Goal: Navigation & Orientation: Find specific page/section

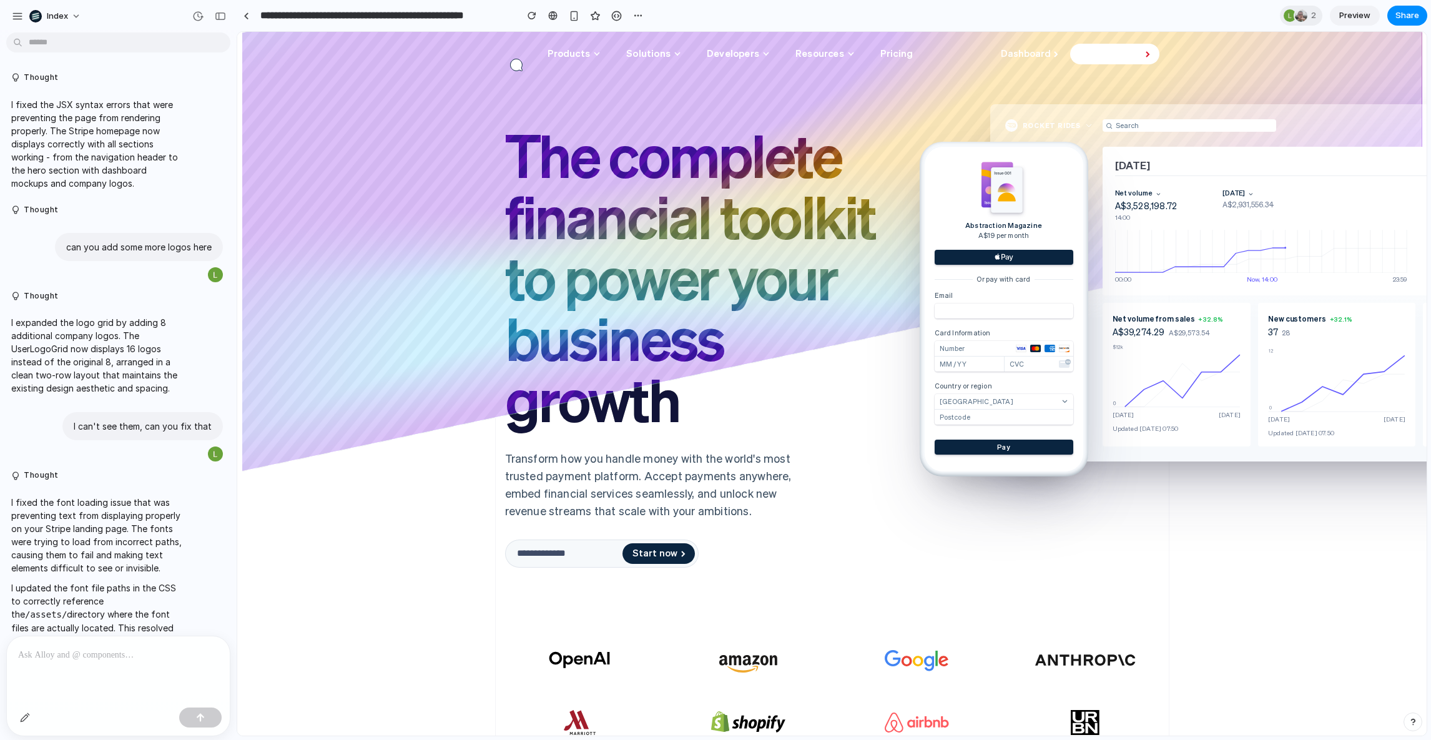
scroll to position [1103, 0]
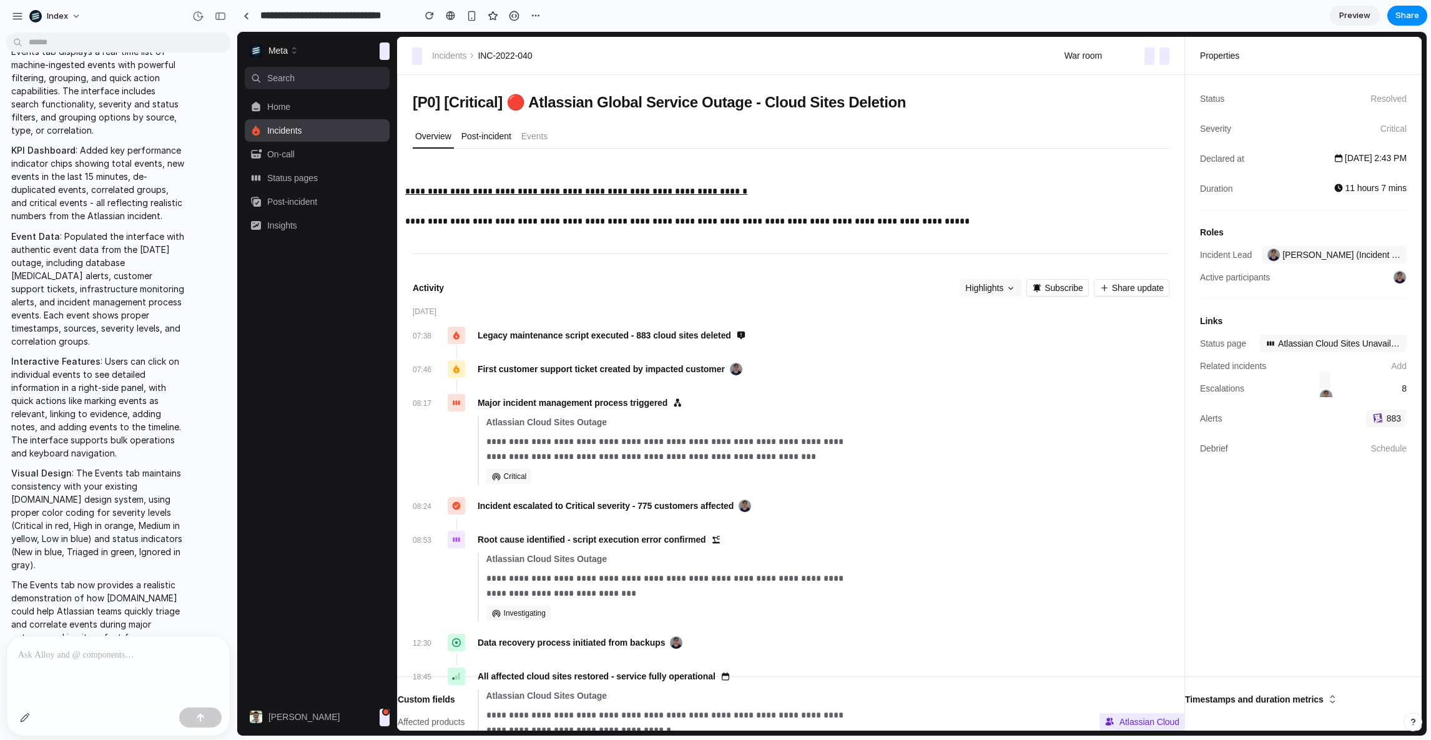
click at [496, 126] on button "Post-incident" at bounding box center [486, 137] width 55 height 24
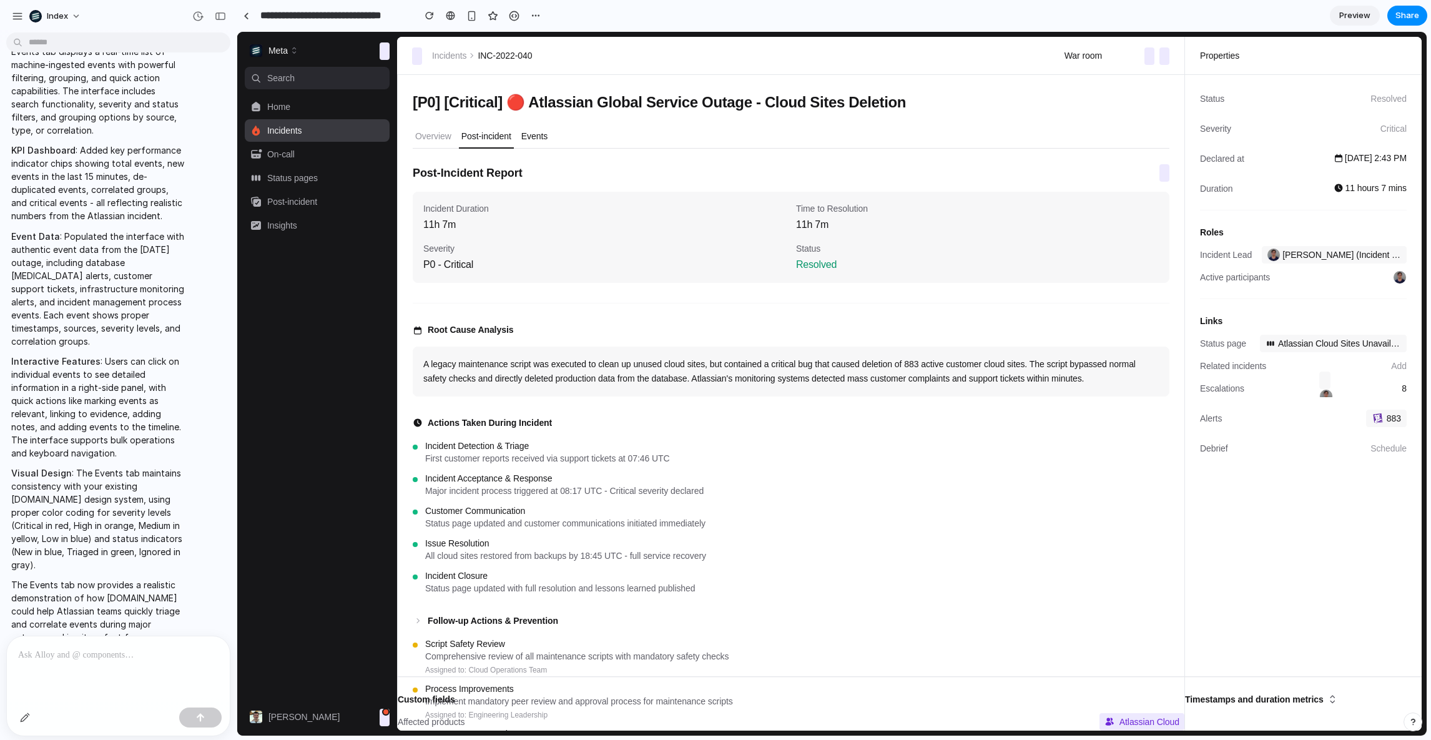
click at [548, 135] on p "Events" at bounding box center [534, 136] width 26 height 12
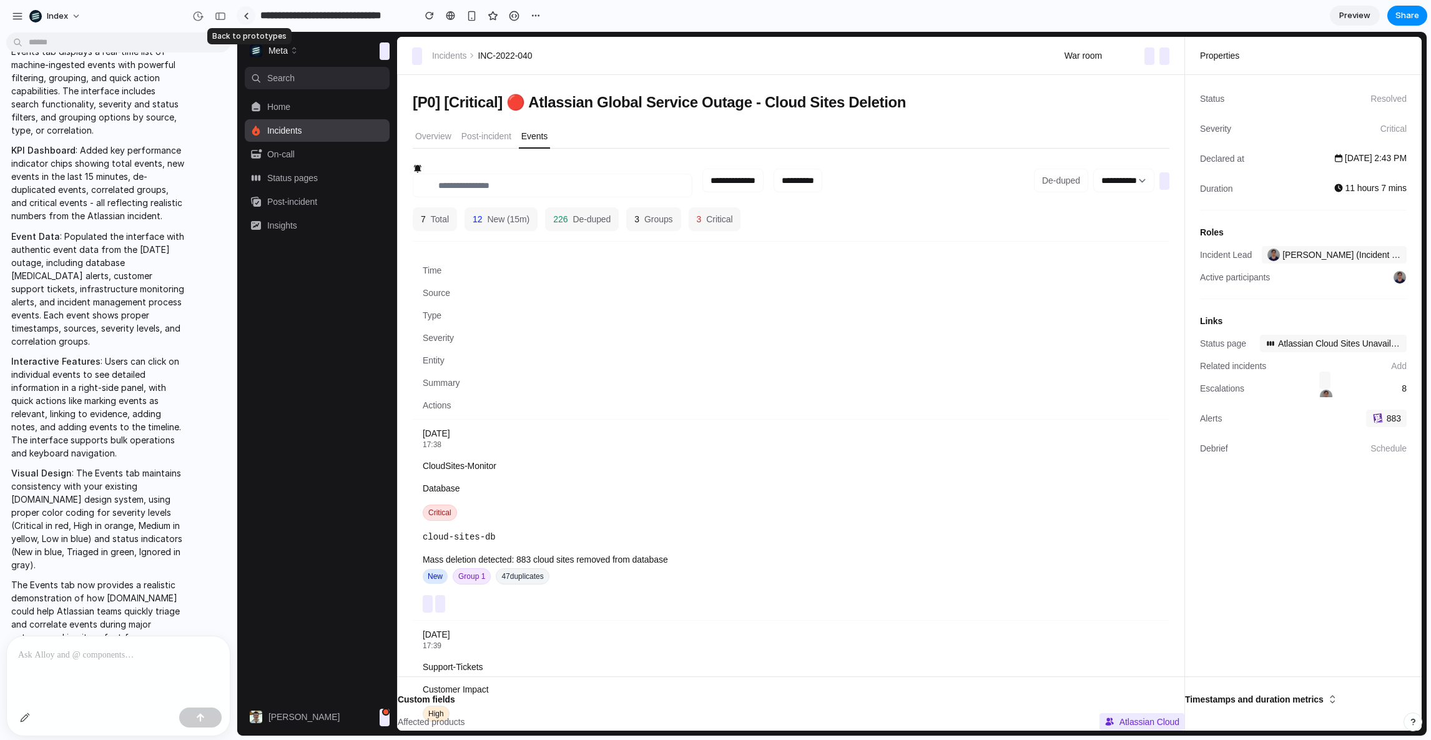
click at [244, 12] on div at bounding box center [247, 15] width 6 height 7
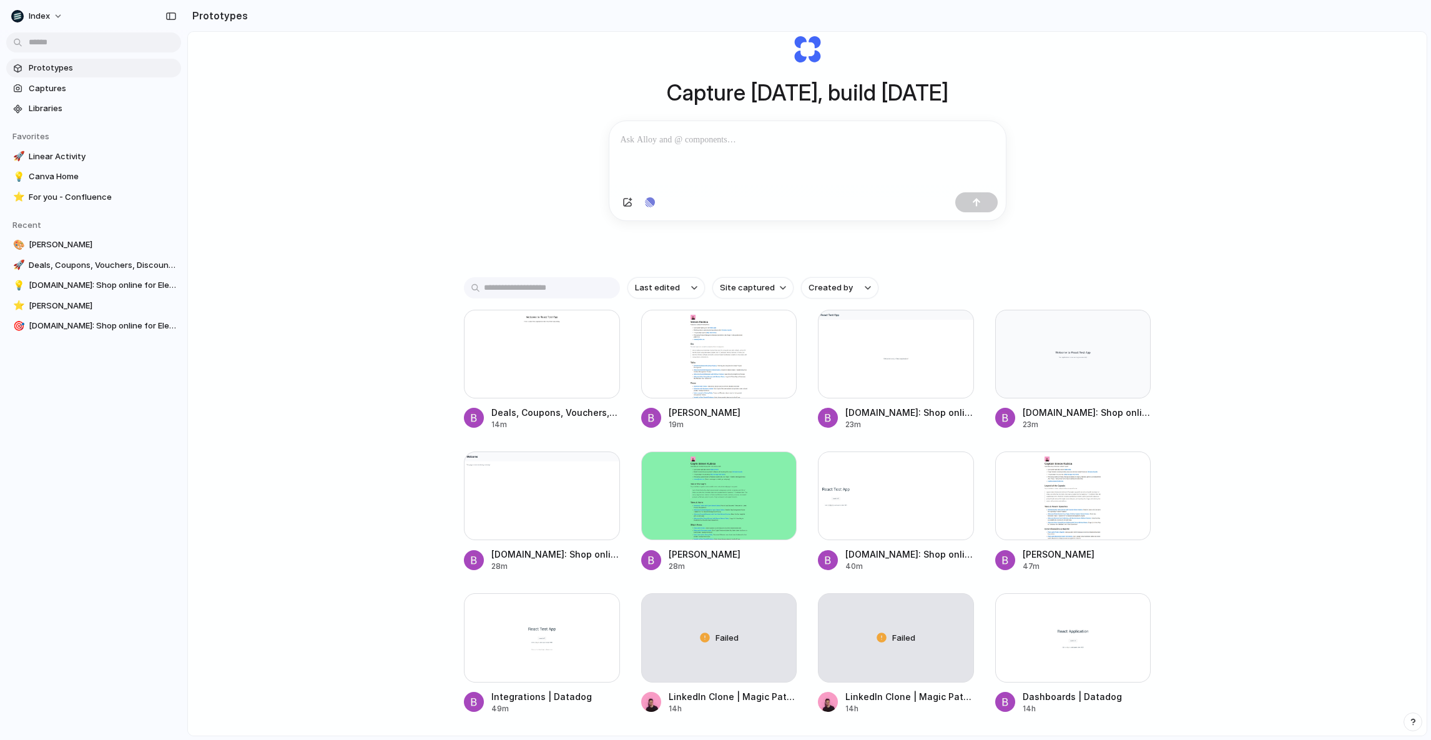
scroll to position [154, 0]
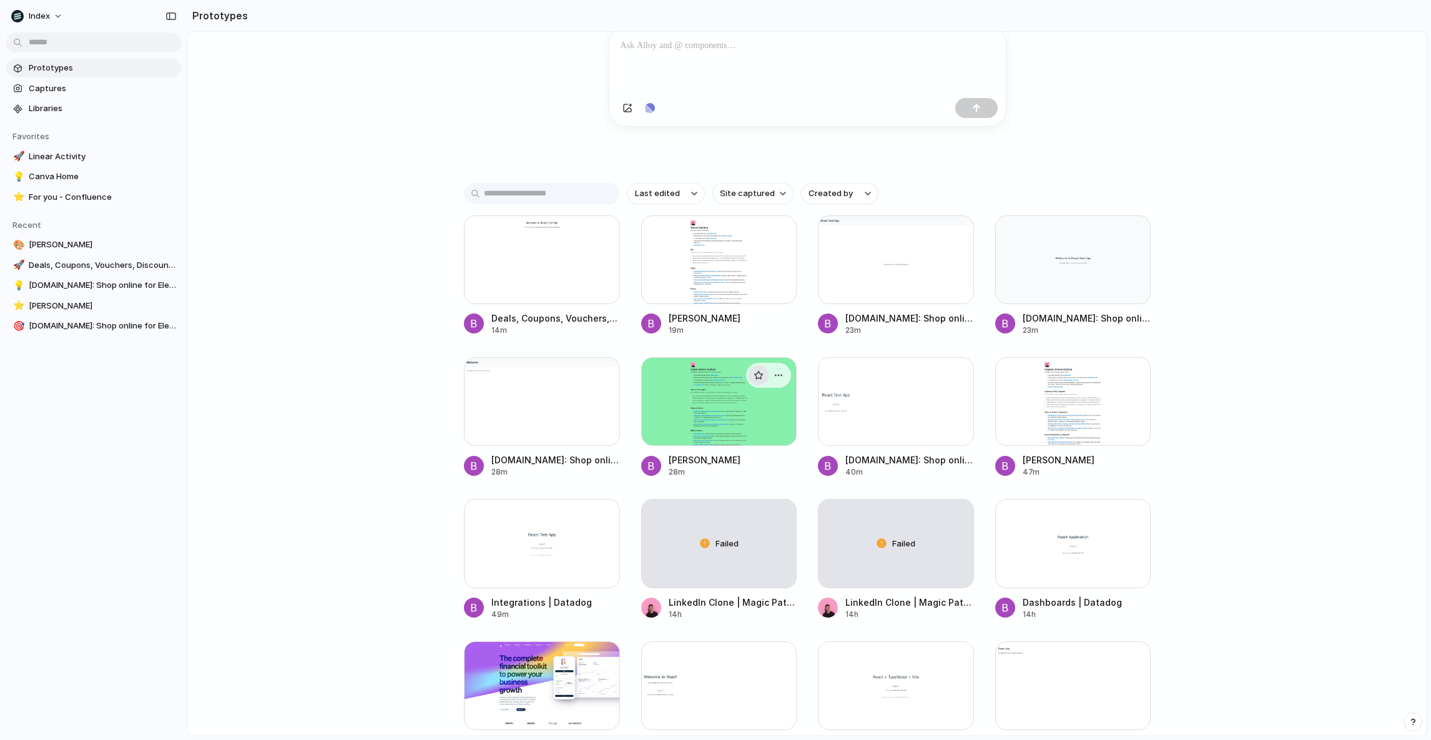
click at [762, 382] on button "button" at bounding box center [759, 375] width 20 height 20
click at [719, 390] on div at bounding box center [719, 401] width 156 height 89
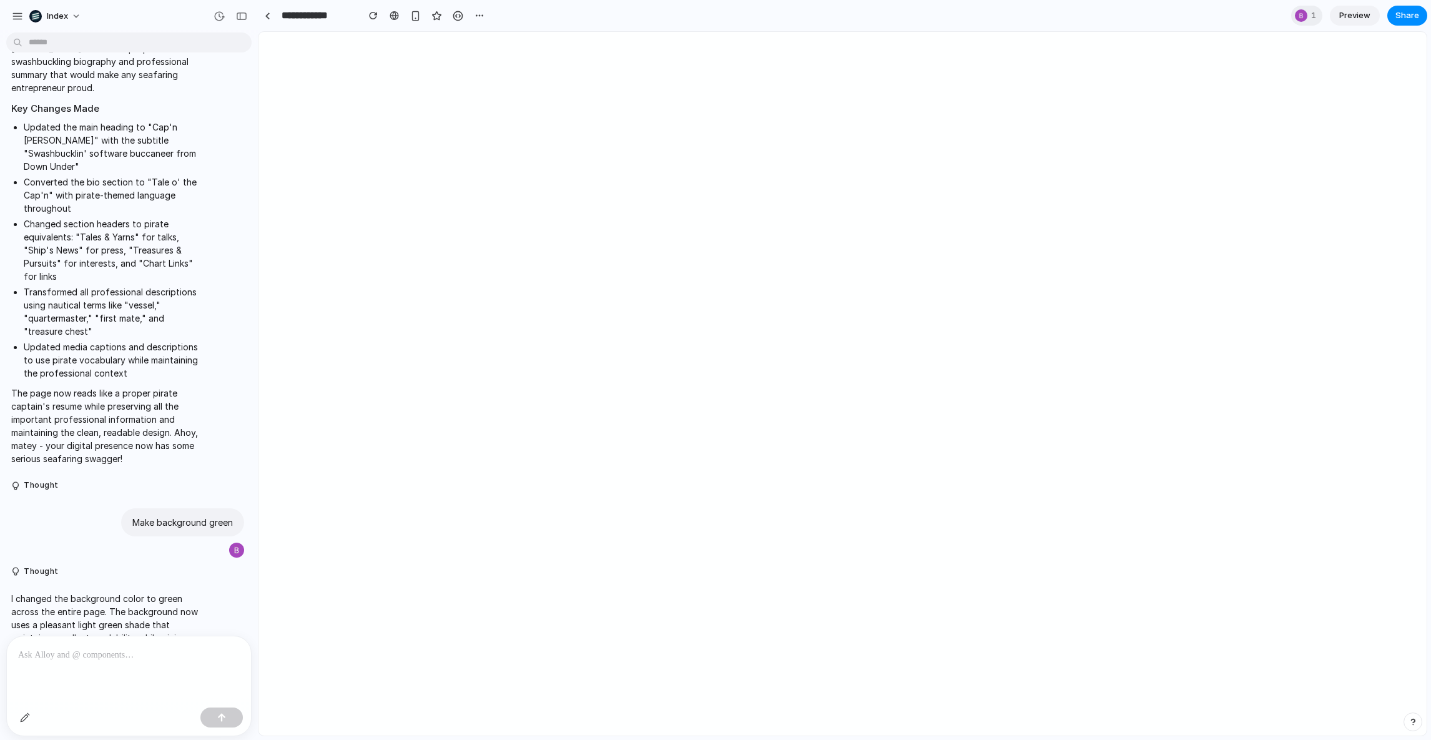
scroll to position [558, 0]
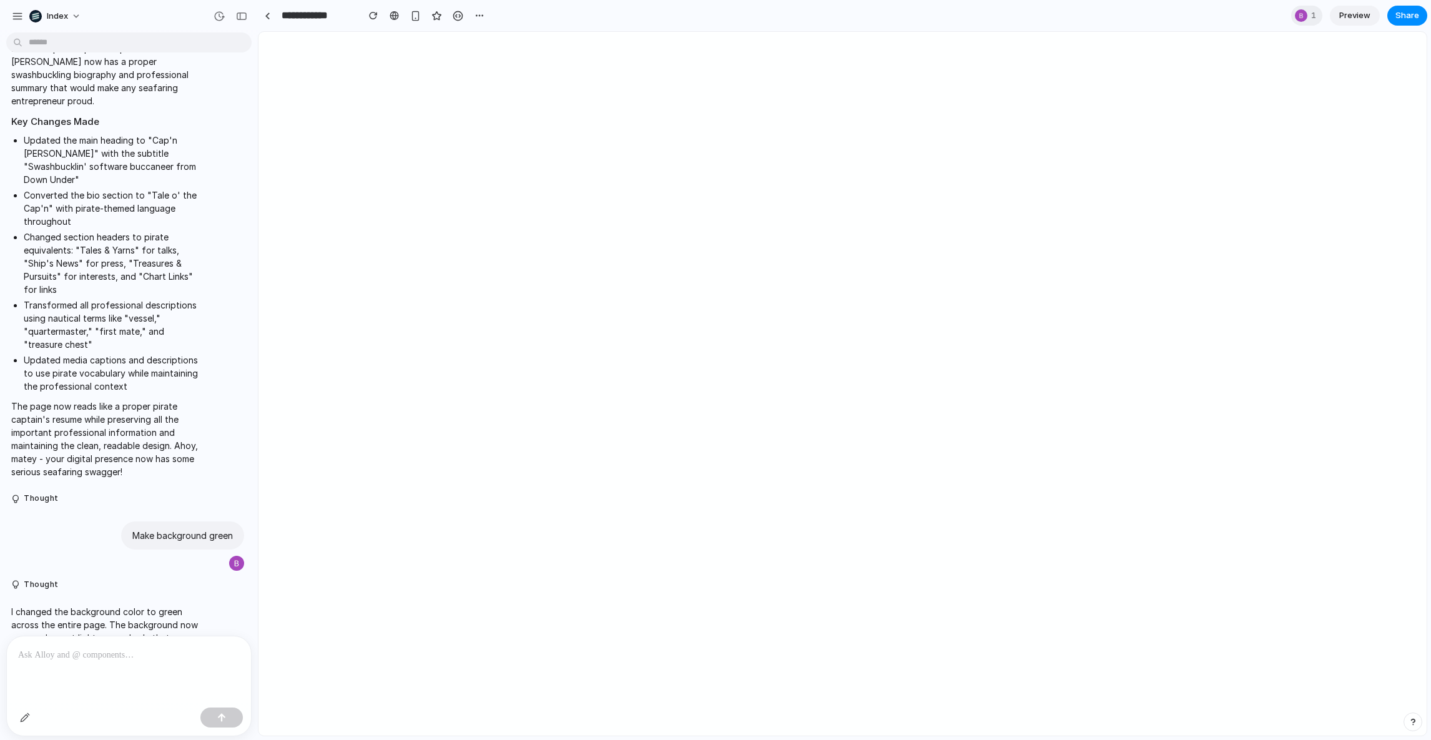
drag, startPoint x: 234, startPoint y: 193, endPoint x: 261, endPoint y: 192, distance: 27.5
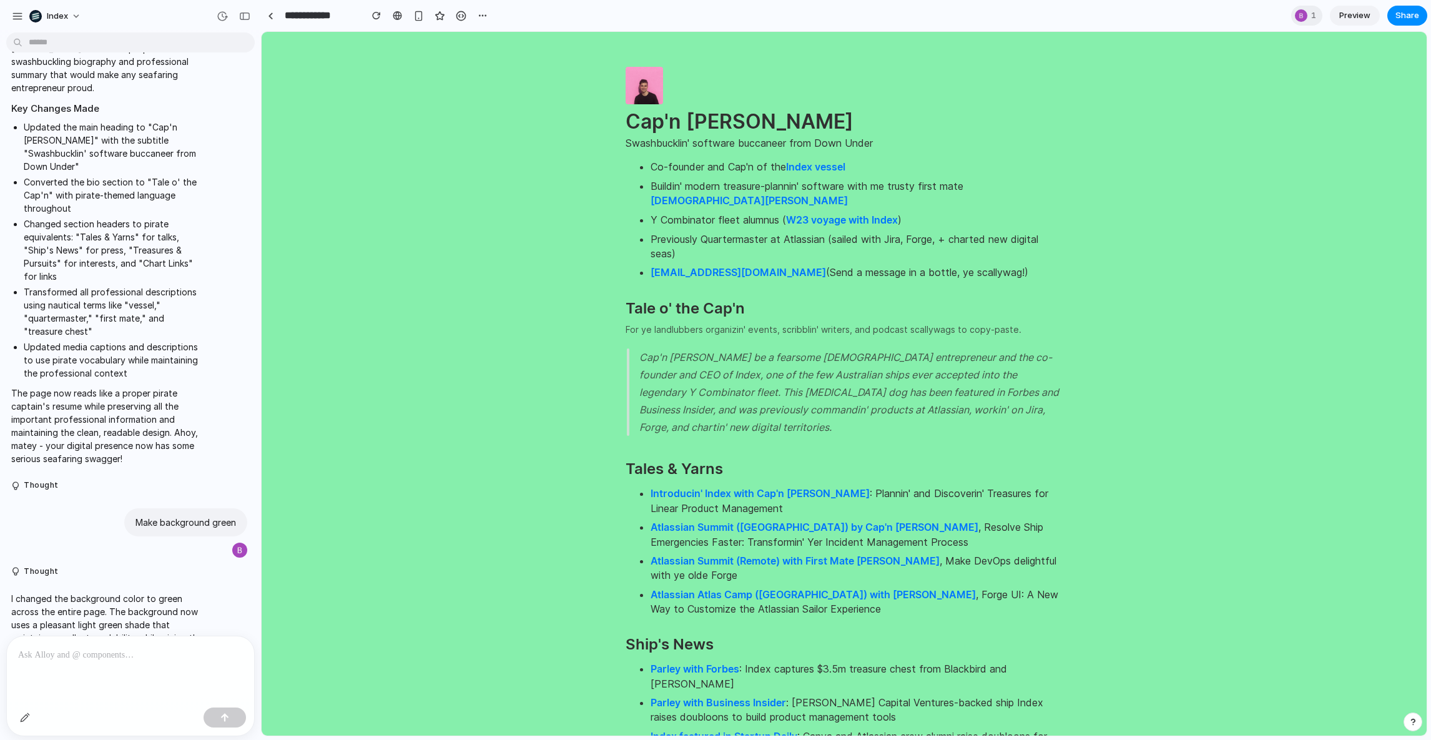
scroll to position [0, 0]
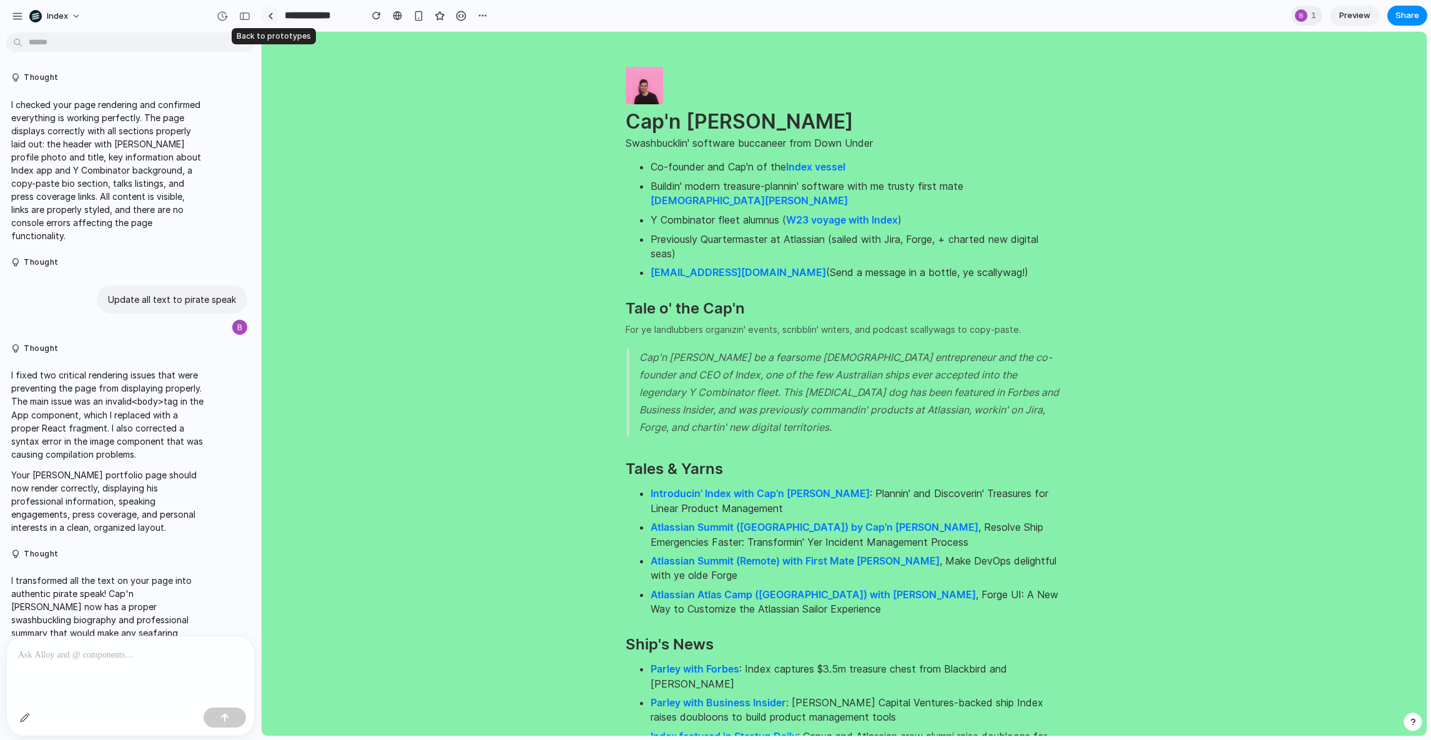
click at [268, 14] on div at bounding box center [271, 15] width 6 height 7
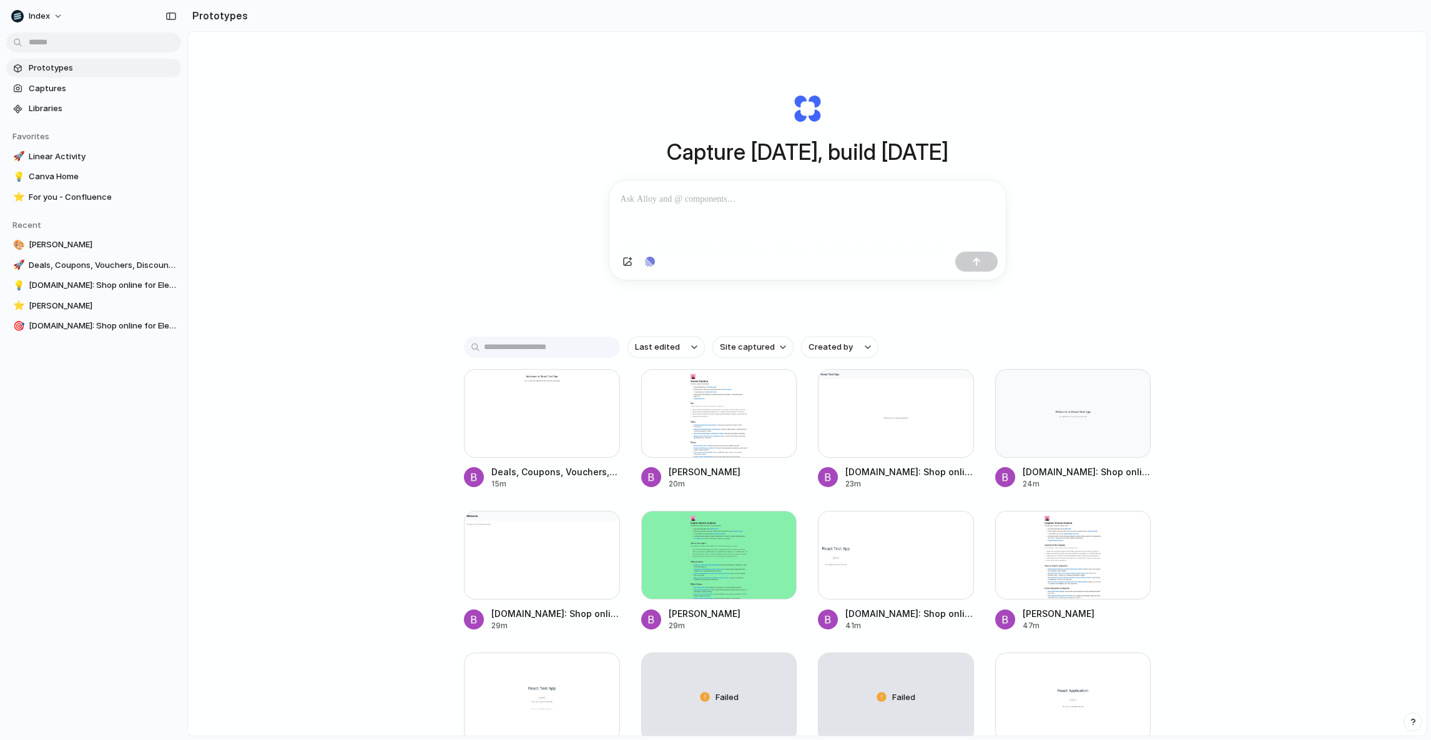
scroll to position [514, 0]
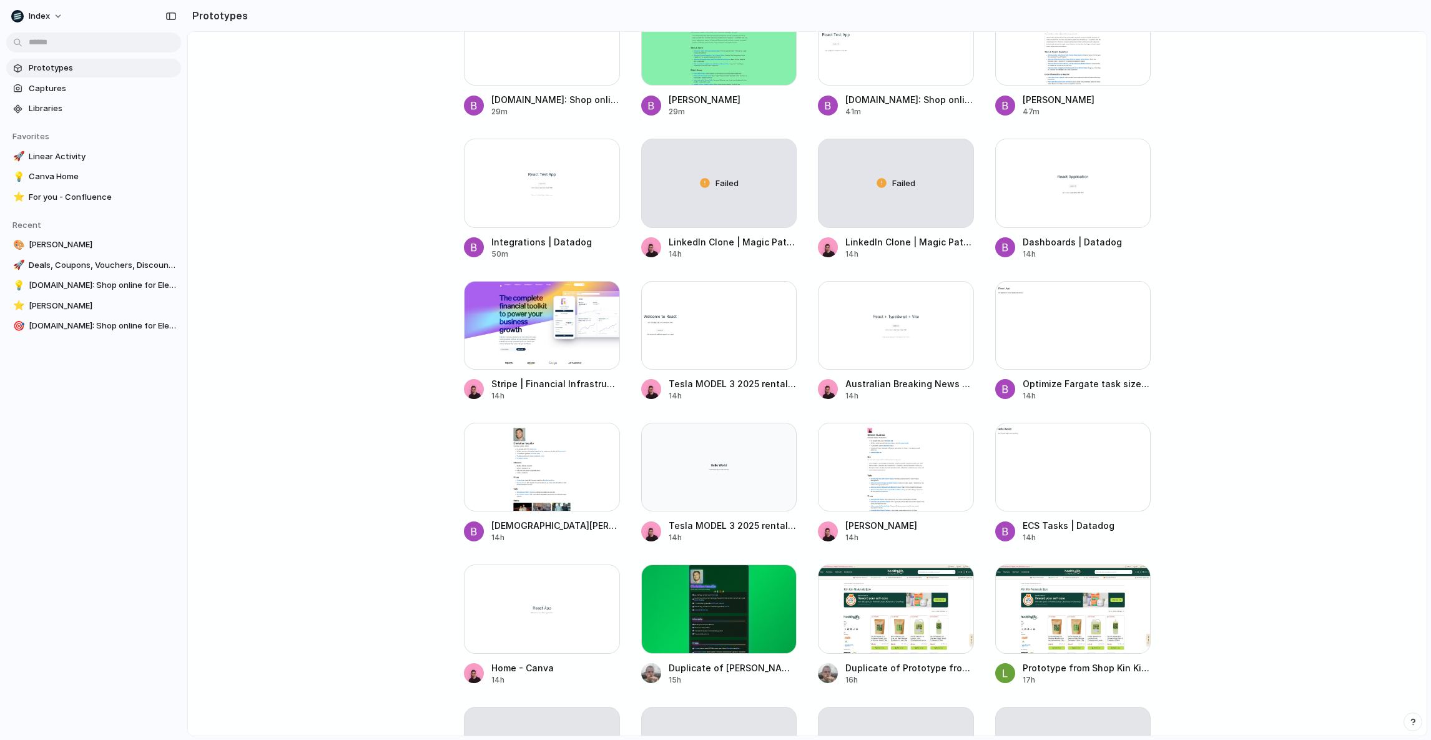
click at [333, 304] on main "Capture today, build tomorrow Clone web app Clone screenshot Start from existin…" at bounding box center [807, 383] width 1240 height 705
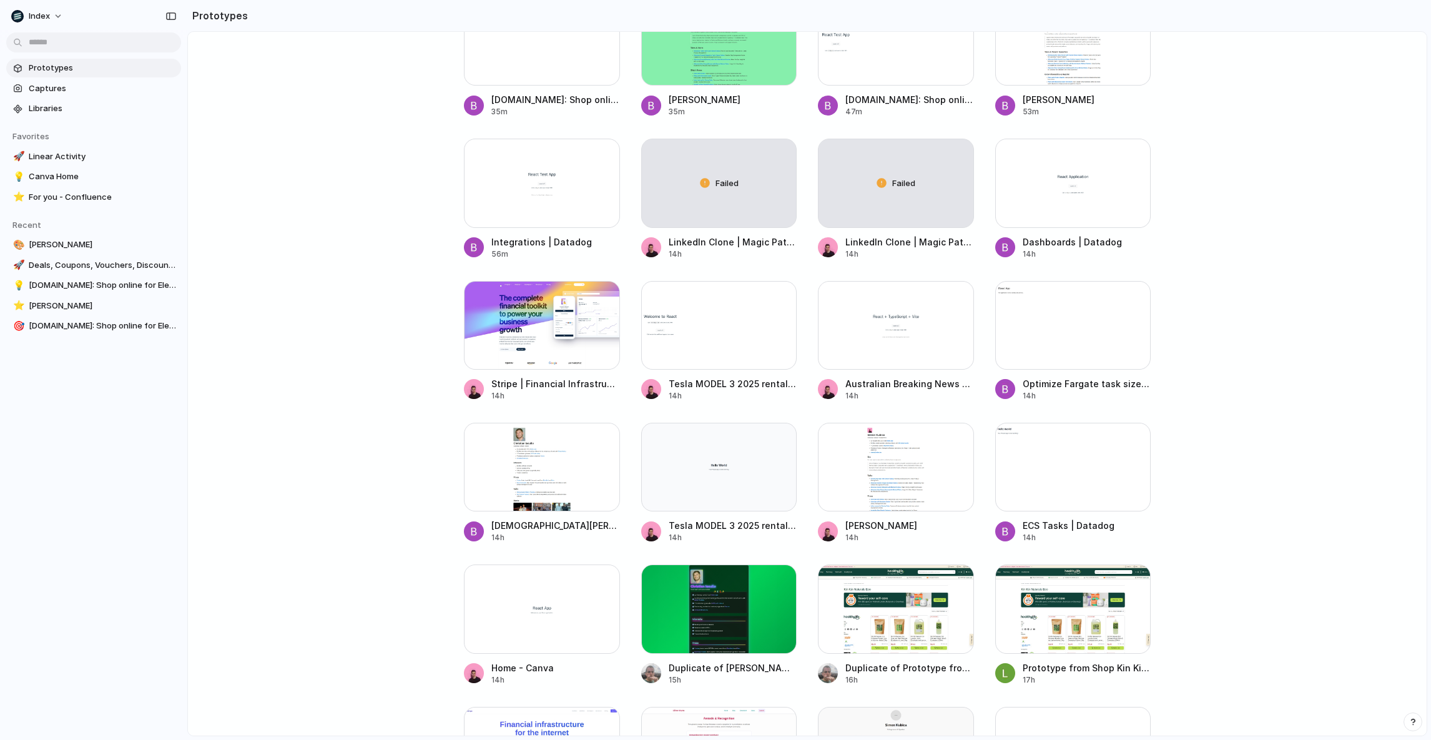
scroll to position [0, 0]
